Goal: Task Accomplishment & Management: Complete application form

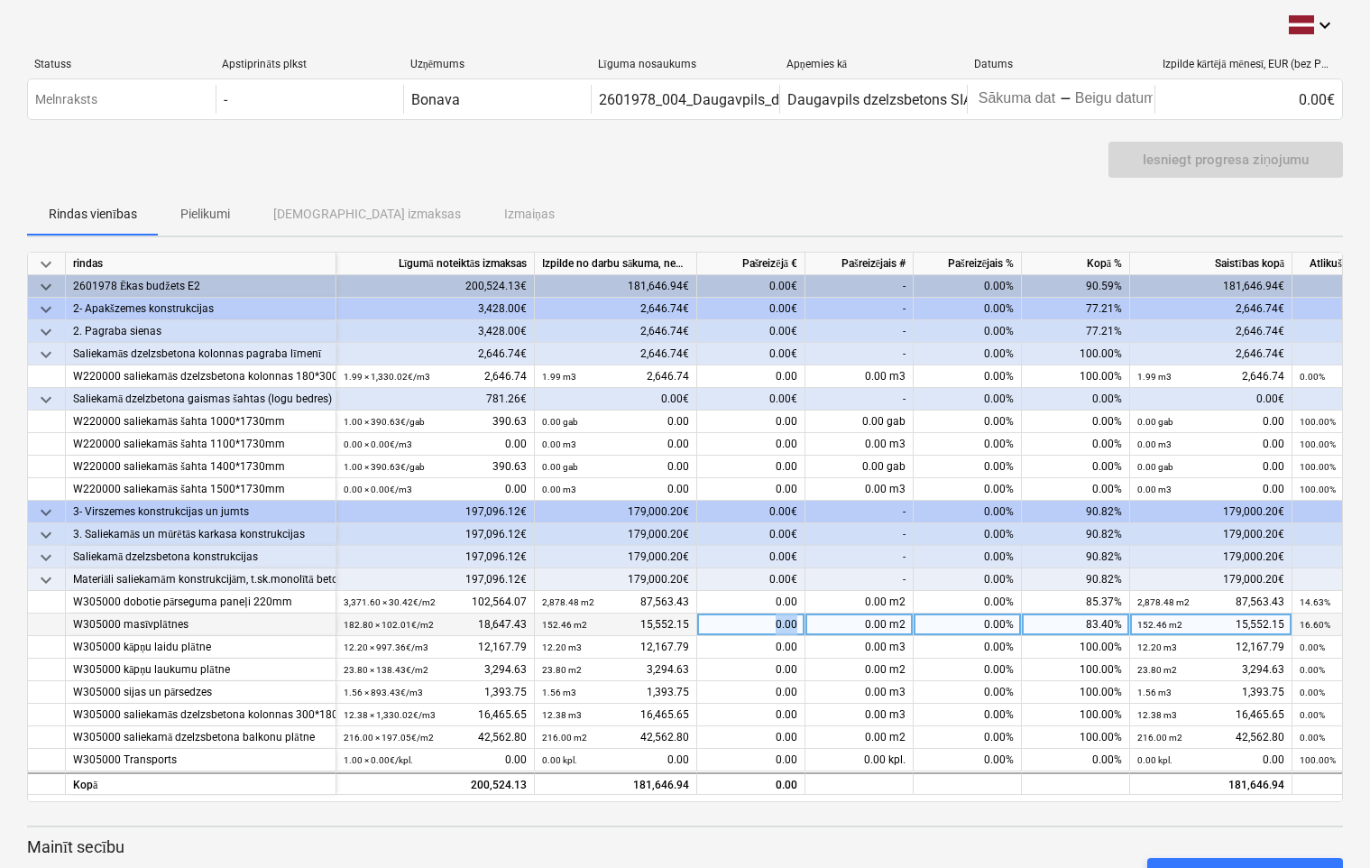
drag, startPoint x: 772, startPoint y: 619, endPoint x: 808, endPoint y: 627, distance: 37.0
click at [0, 0] on div "W305000 masīvplātnes 182.80 × 102.01€ / m2 18,647.43 152.46 m2 15,552.15 0.00 0…" at bounding box center [0, 0] width 0 height 0
drag, startPoint x: 808, startPoint y: 627, endPoint x: 765, endPoint y: 616, distance: 44.6
click at [765, 616] on div "0.00" at bounding box center [751, 625] width 108 height 23
type input "3095.28"
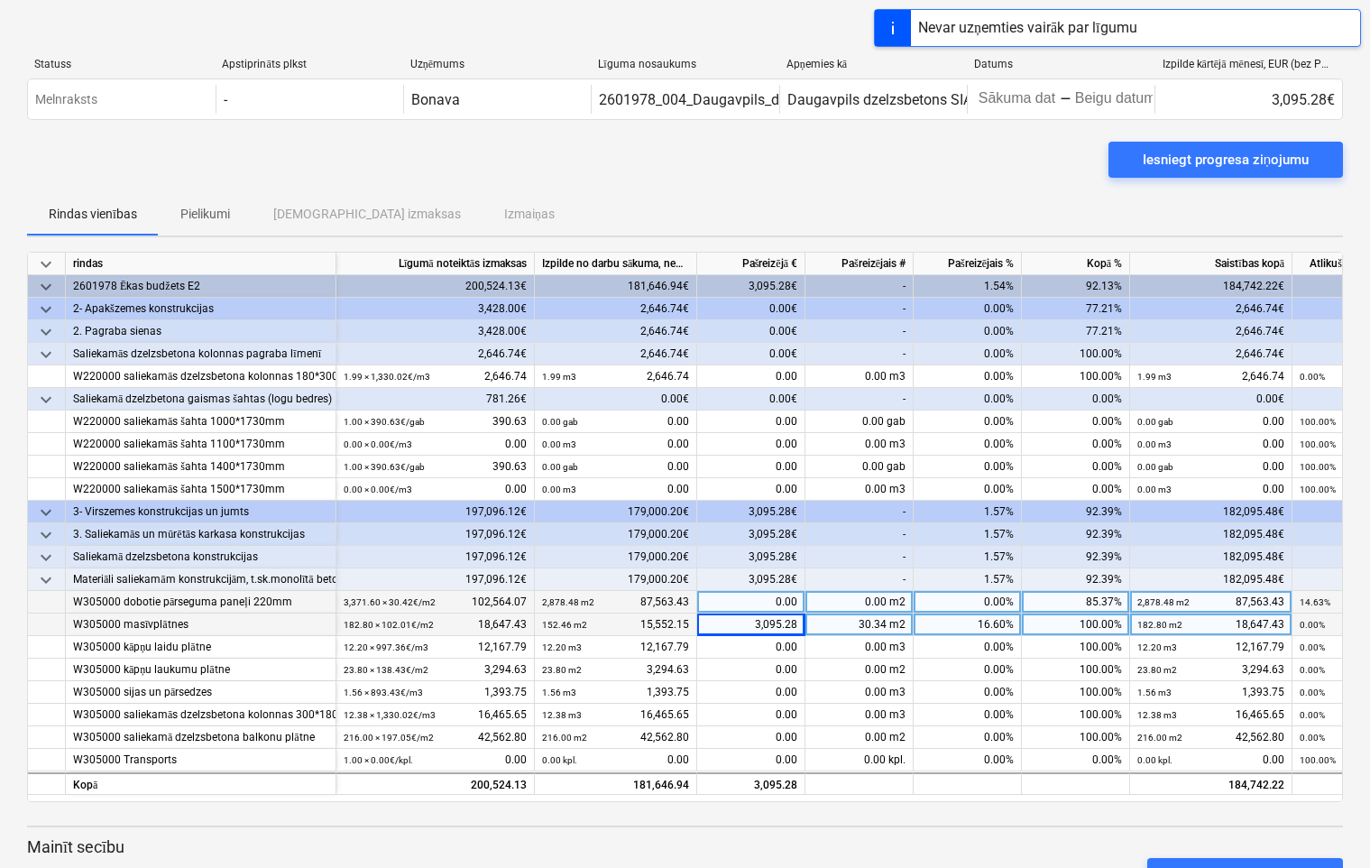
click at [759, 604] on div "0.00" at bounding box center [751, 602] width 108 height 23
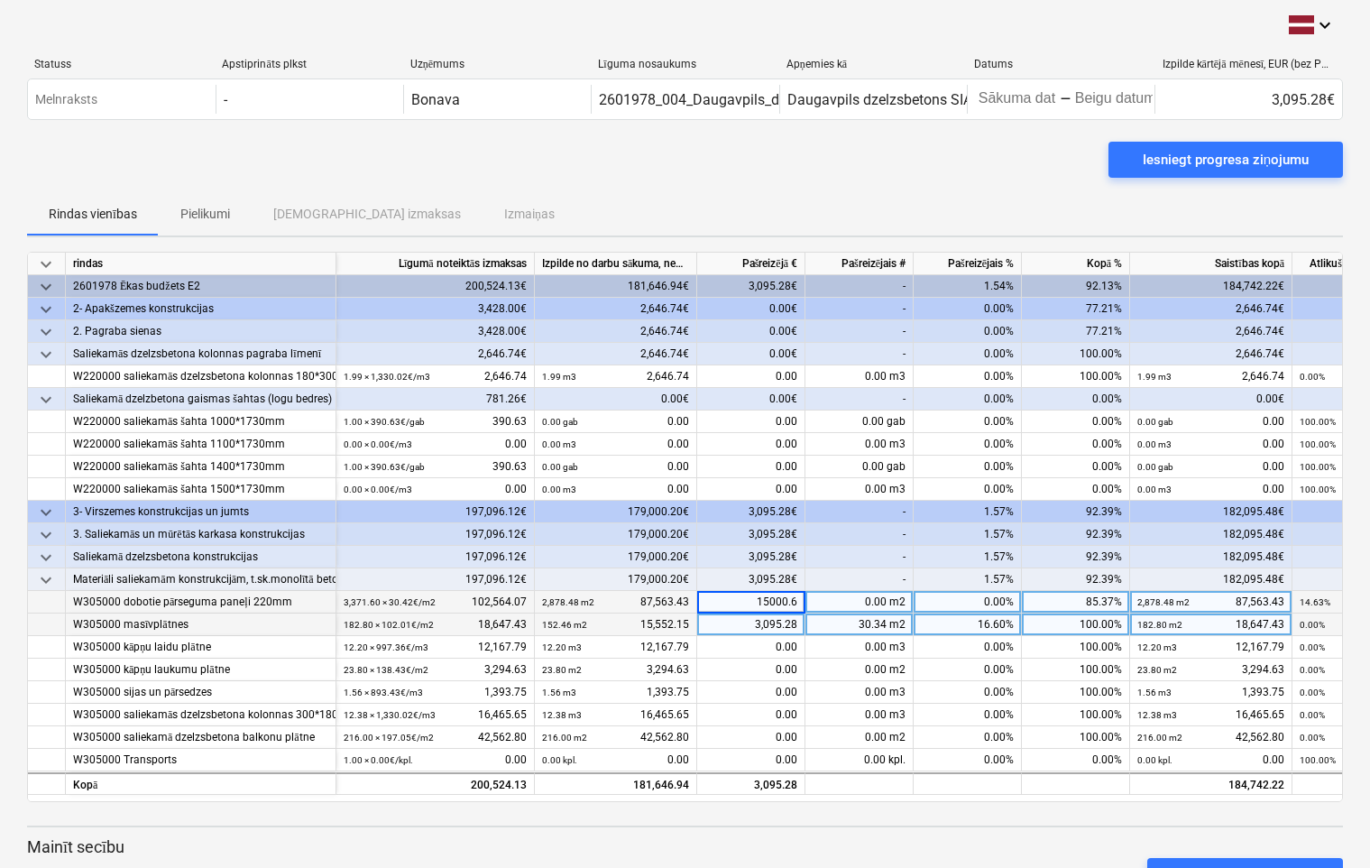
type input "15000.64"
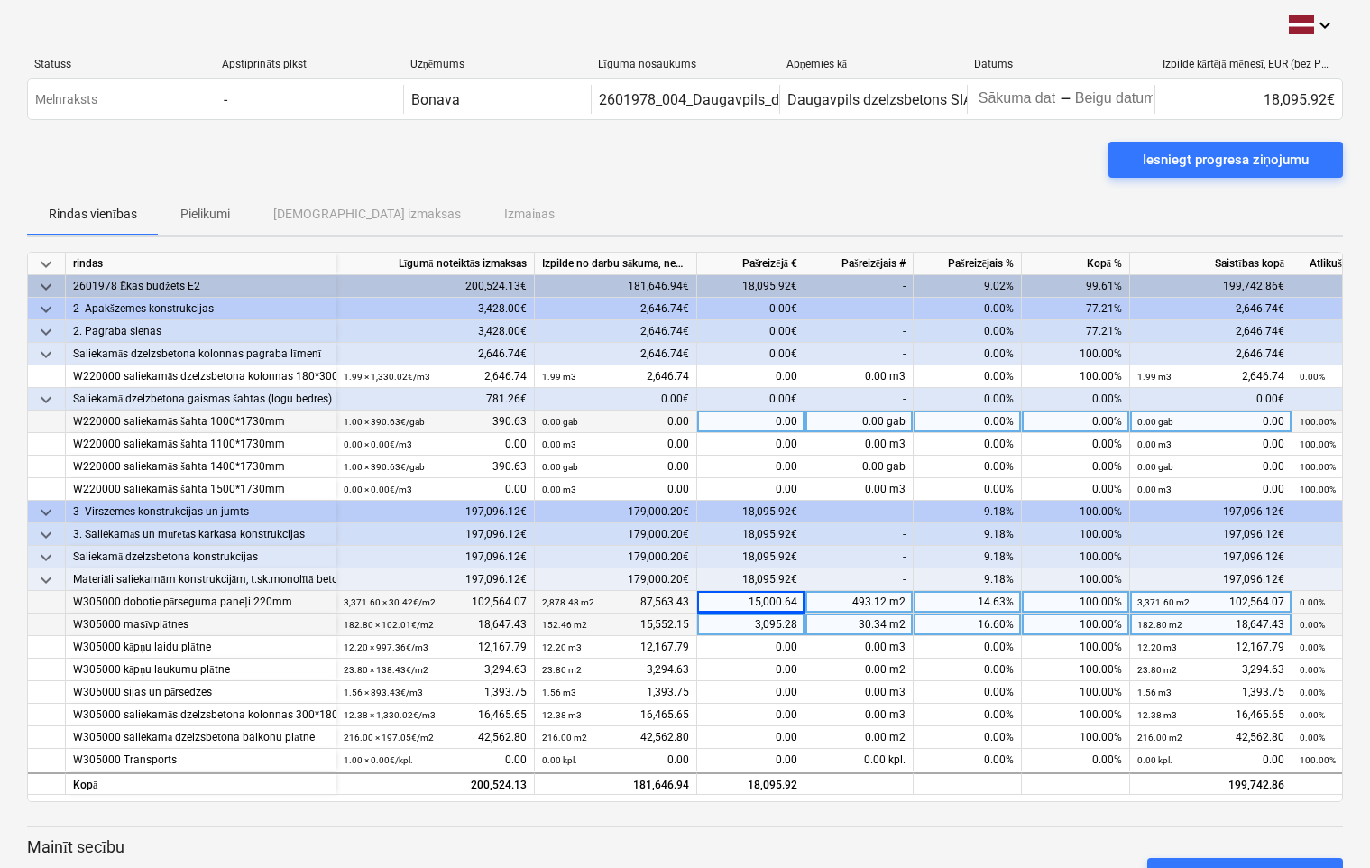
click at [755, 420] on div "0.00" at bounding box center [751, 422] width 108 height 23
click at [755, 420] on input at bounding box center [750, 422] width 107 height 22
type input "187.5072"
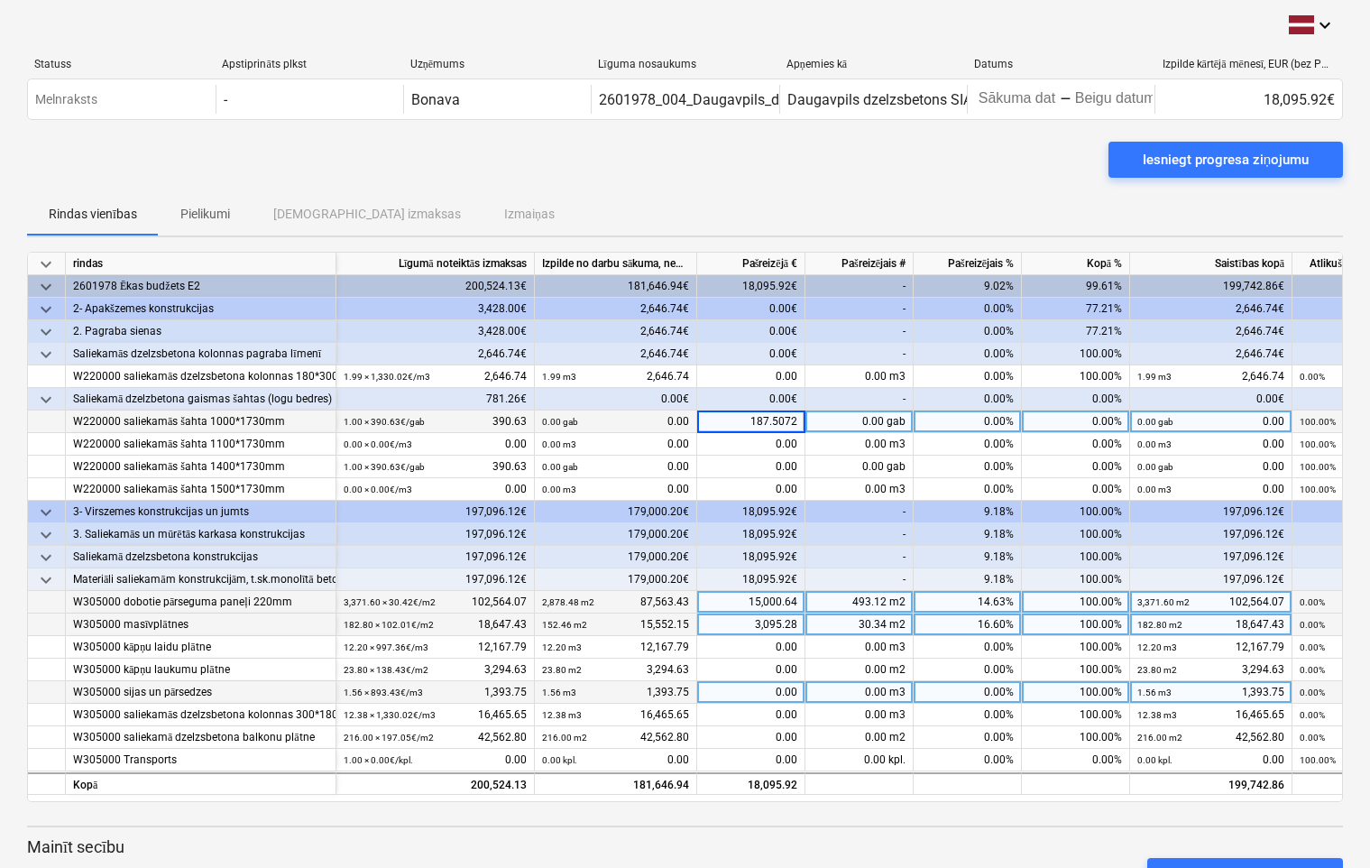
click at [806, 692] on div "0.00 m3" at bounding box center [860, 692] width 108 height 23
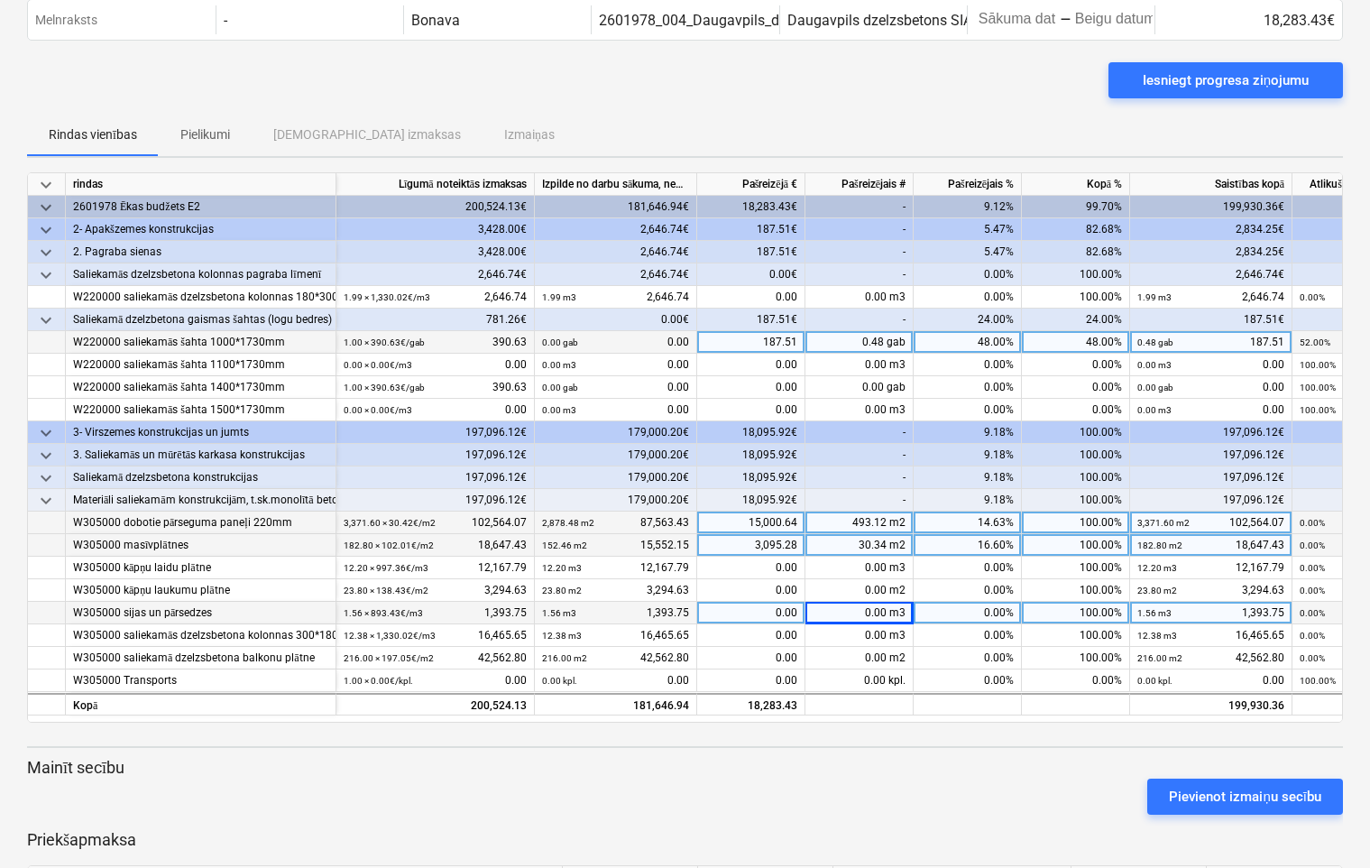
scroll to position [159, 0]
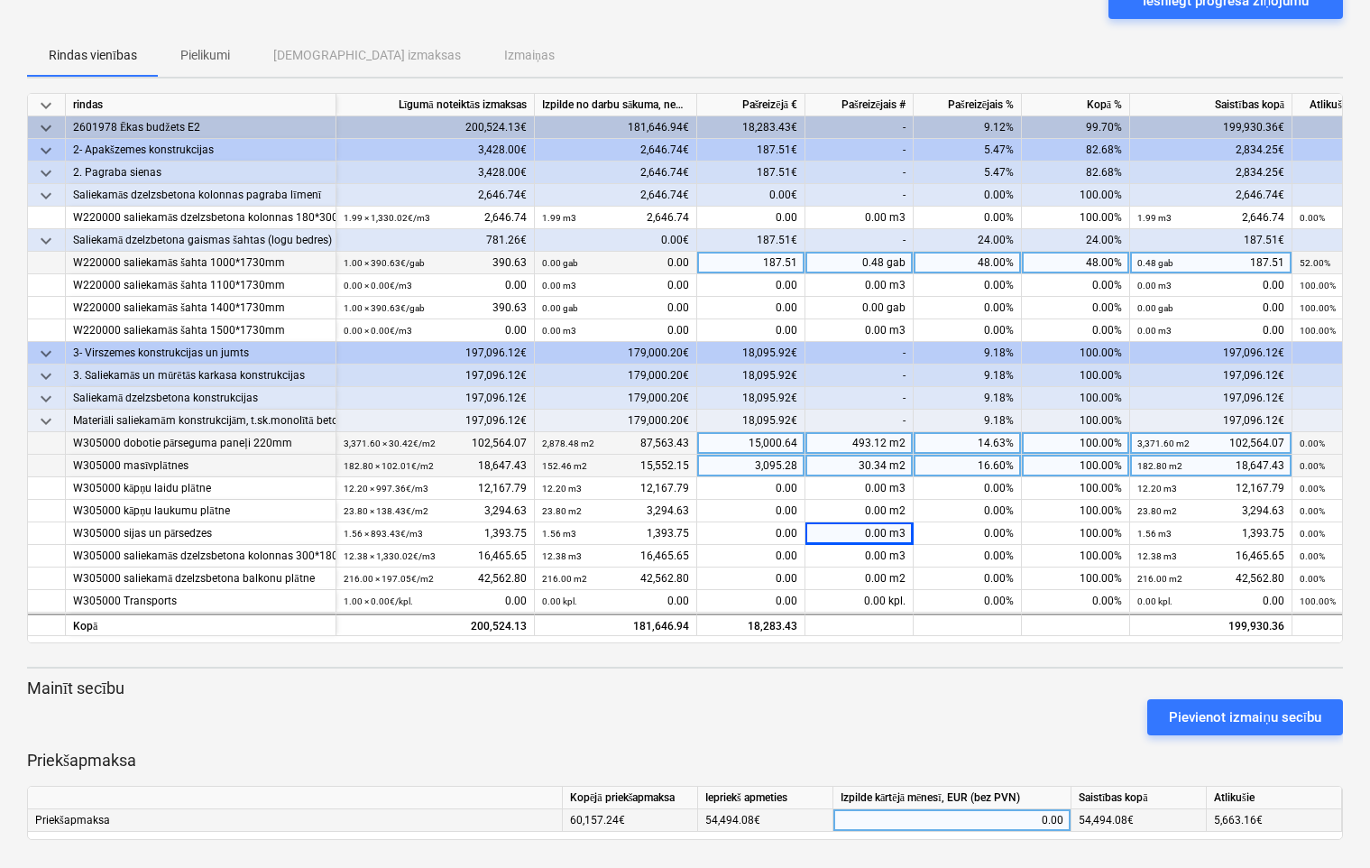
click at [1024, 817] on div "0.00" at bounding box center [952, 820] width 223 height 23
click at [1054, 823] on input at bounding box center [952, 820] width 237 height 22
type input "5485.03"
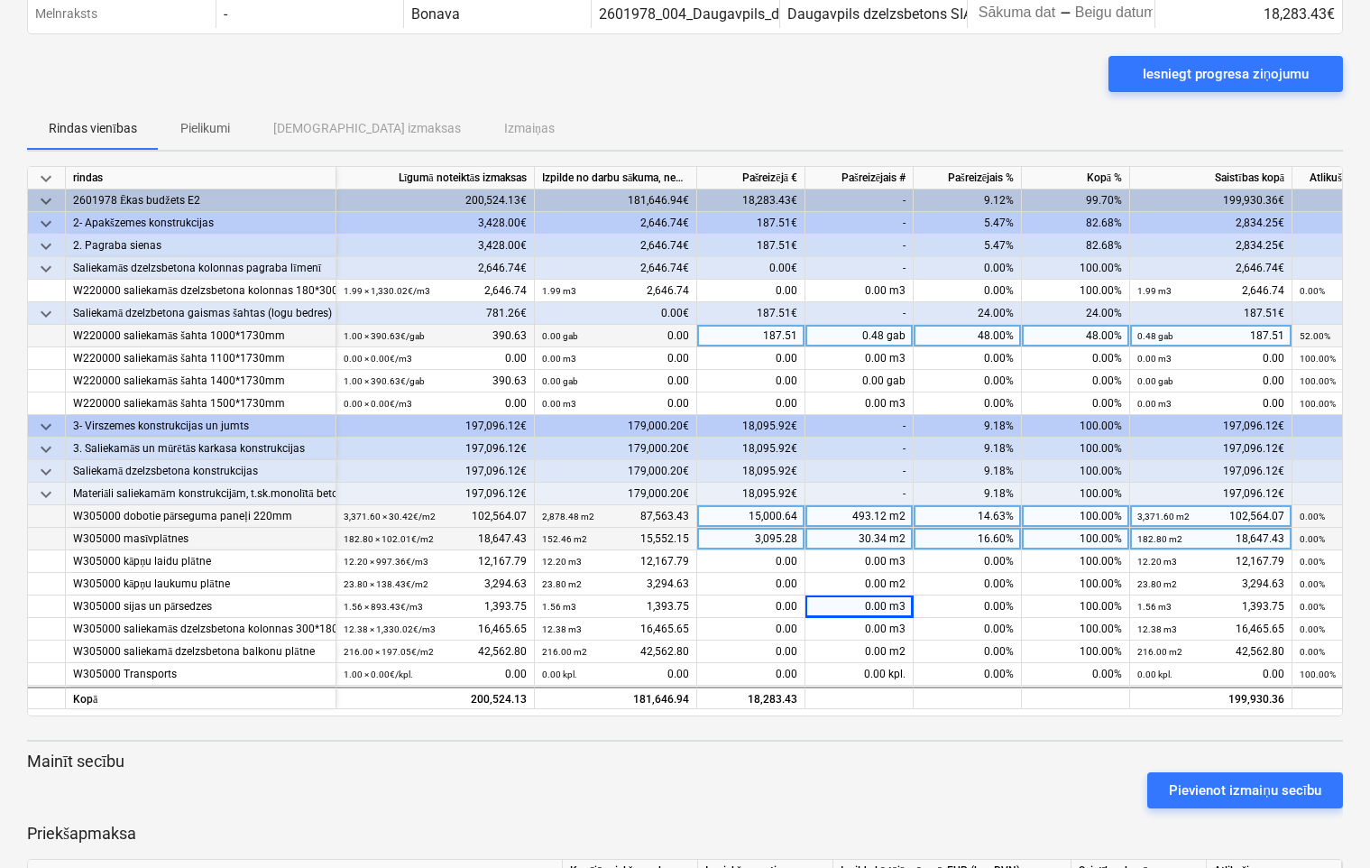
scroll to position [0, 0]
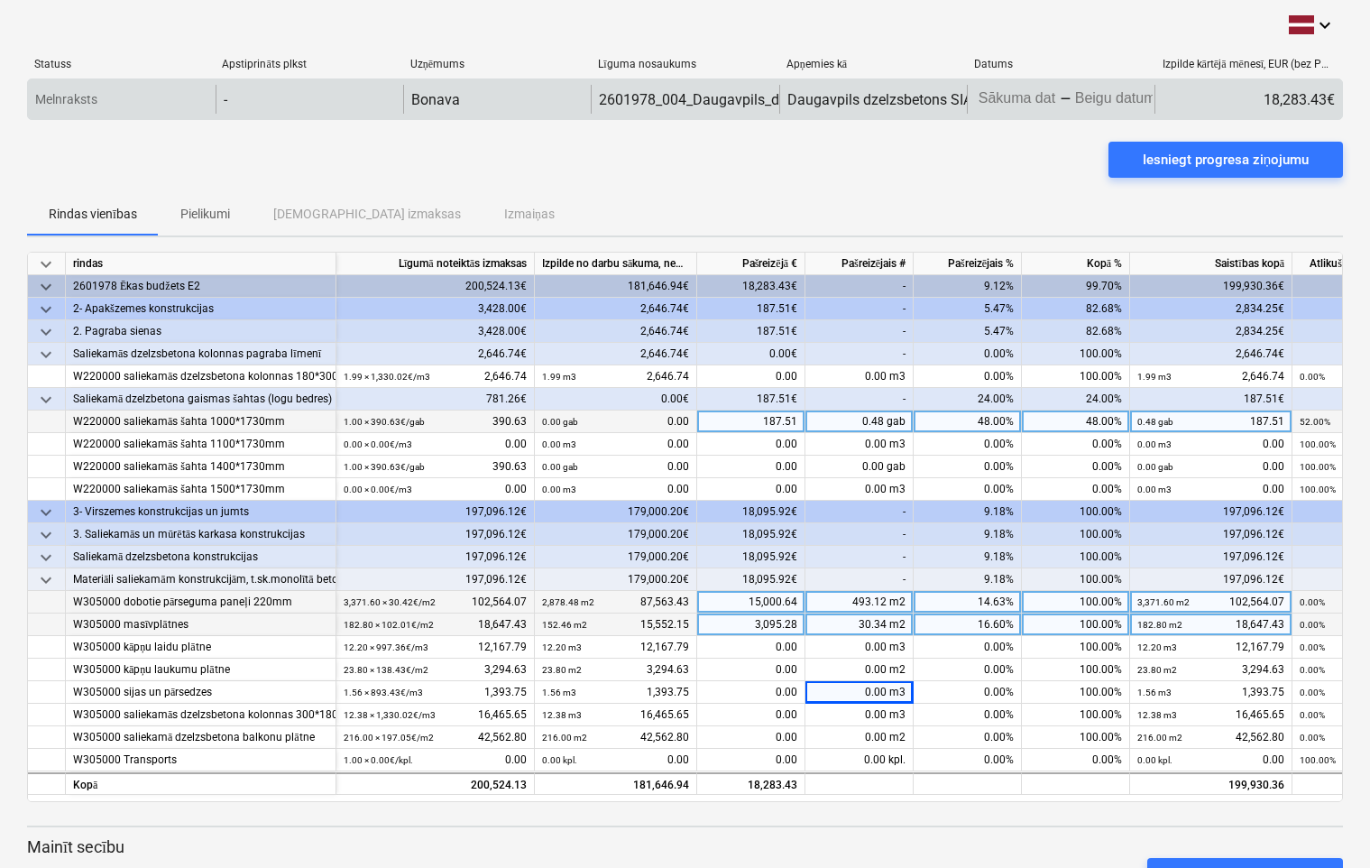
click at [1024, 103] on body "keyboard_arrow_down Statuss Apstiprināts plkst Uzņēmums Līguma nosaukums Apņemi…" at bounding box center [685, 434] width 1370 height 868
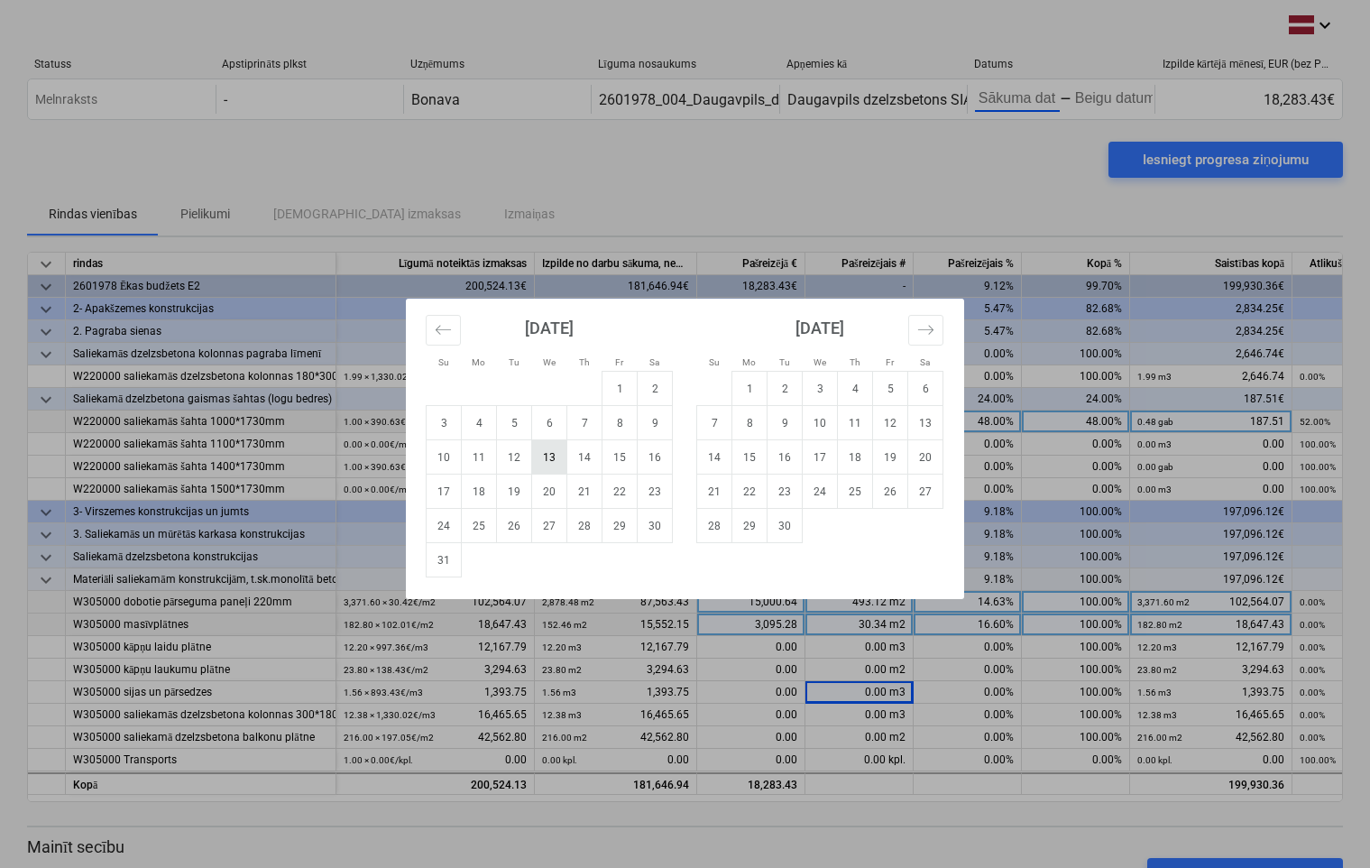
click at [545, 459] on td "13" at bounding box center [549, 457] width 35 height 34
type input "[DATE]"
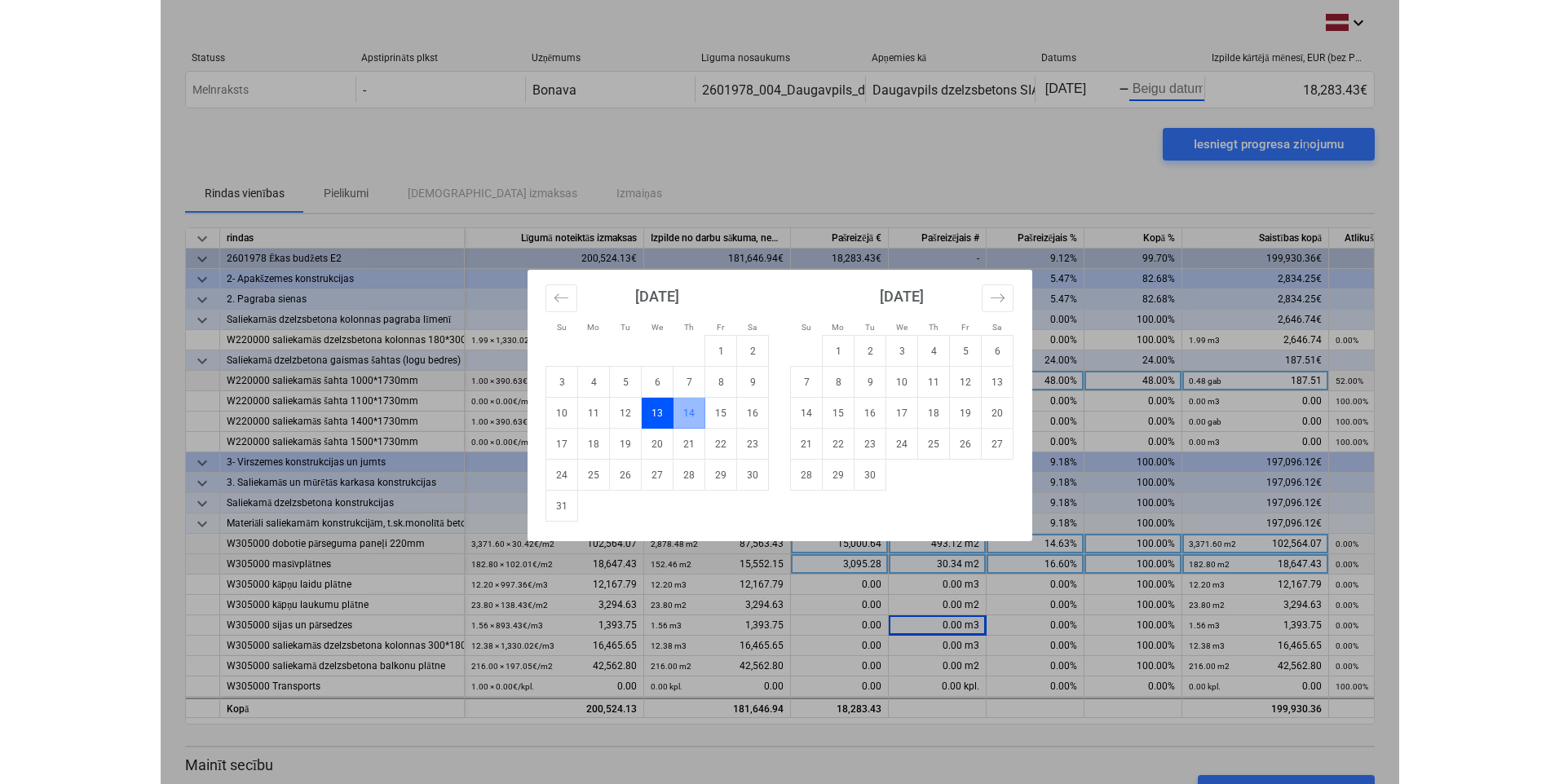
scroll to position [0, 2]
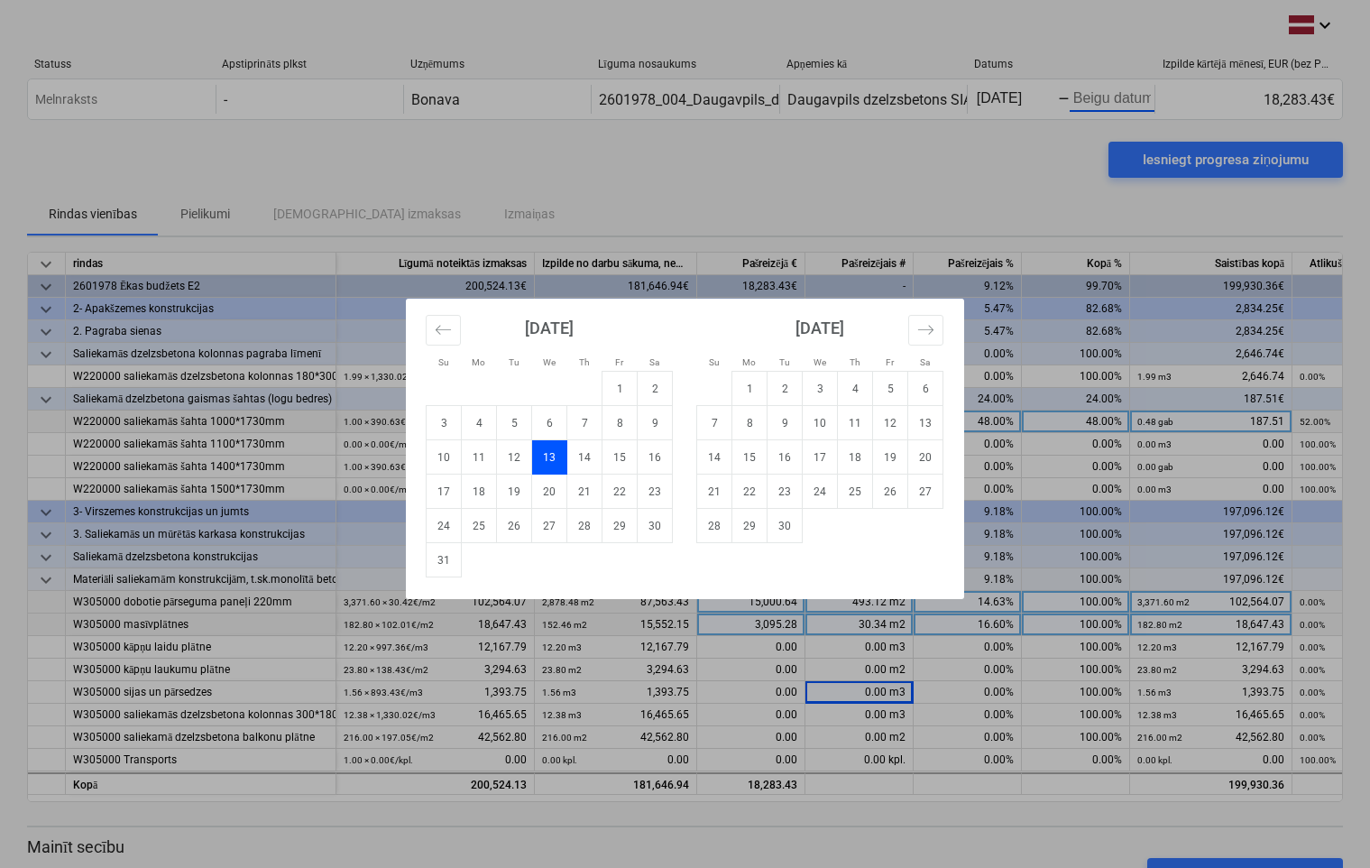
click at [1101, 97] on div "Su Mo Tu We Th Fr Sa Su Mo Tu We Th Fr Sa [DATE] 1 2 3 4 5 6 7 8 9 10 11 12 13 …" at bounding box center [685, 434] width 1370 height 868
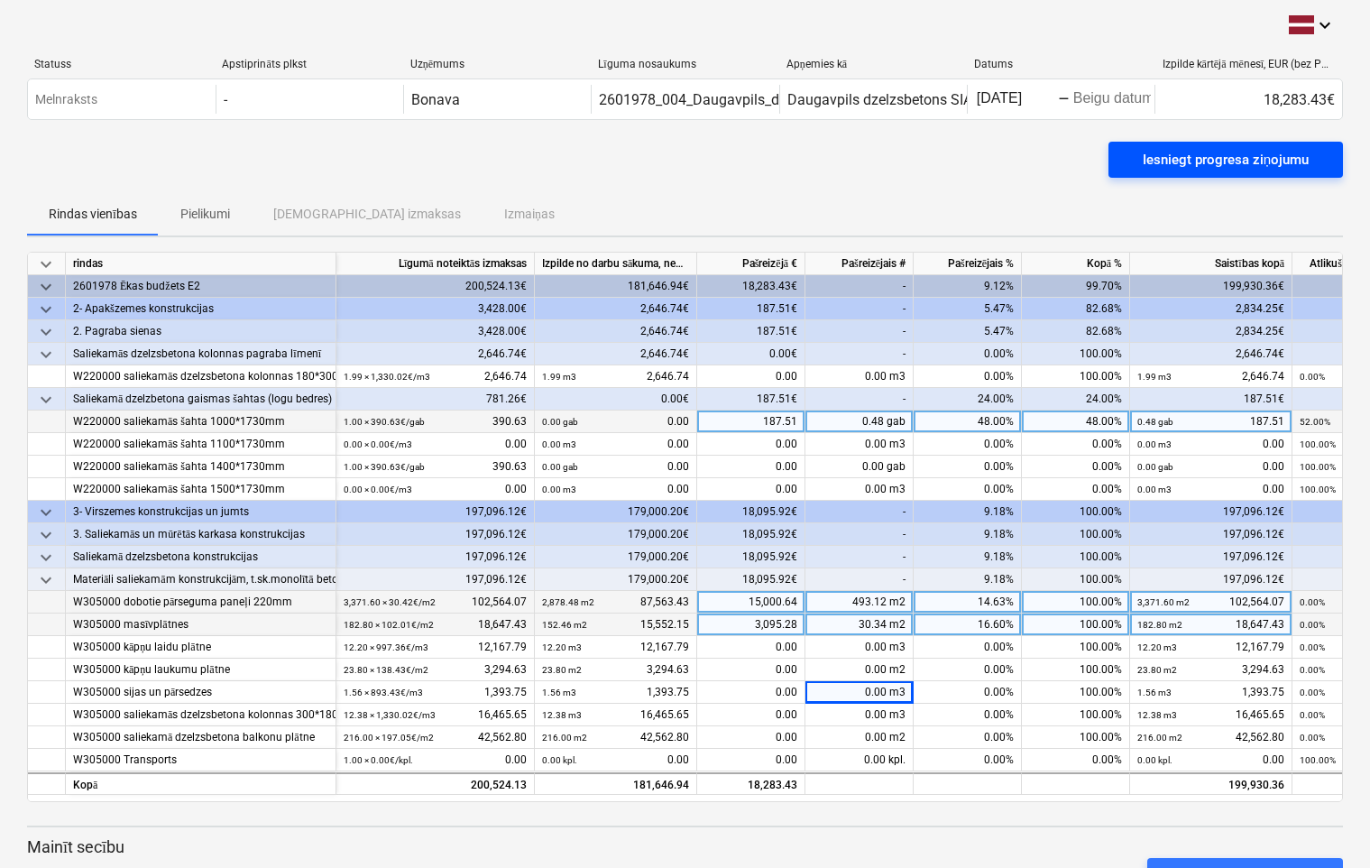
click at [1165, 160] on div "Iesniegt progresa ziņojumu" at bounding box center [1226, 159] width 166 height 23
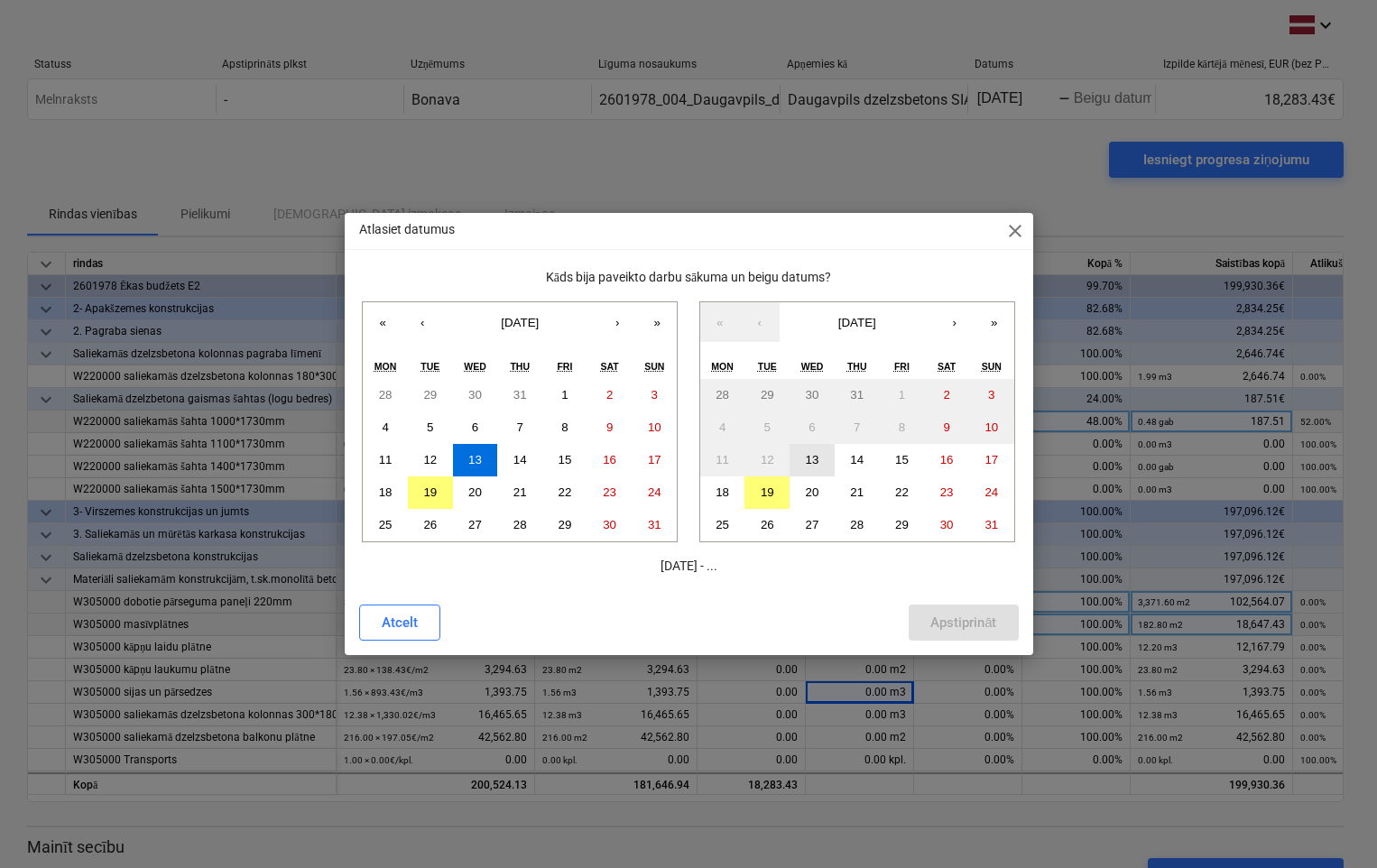
click at [810, 457] on abbr "13" at bounding box center [813, 460] width 14 height 14
click at [954, 622] on div "Apstiprināt" at bounding box center [963, 622] width 66 height 23
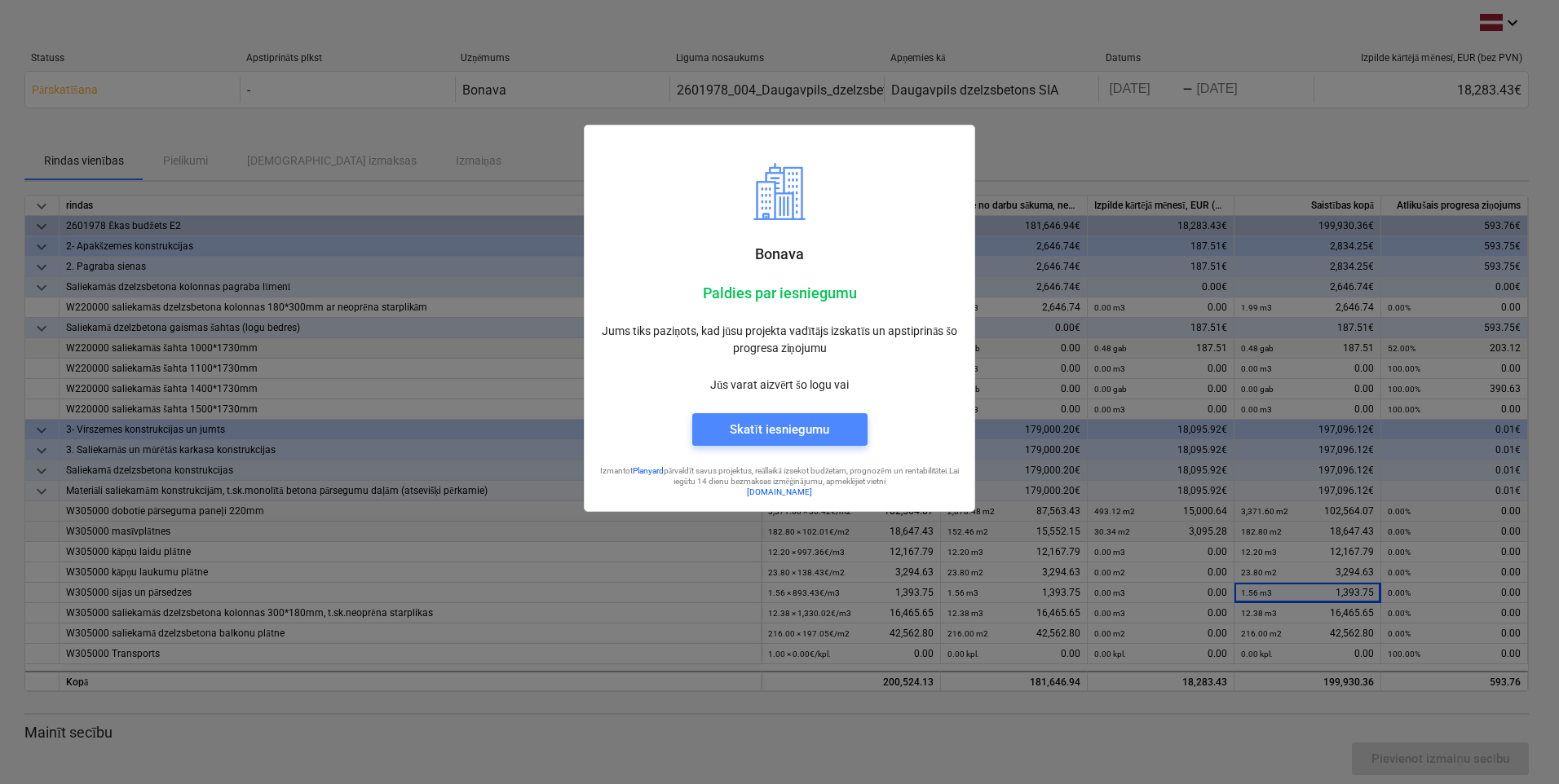
click at [780, 424] on div "Skatīt iesniegumu" at bounding box center [778, 429] width 99 height 21
